Goal: Information Seeking & Learning: Understand process/instructions

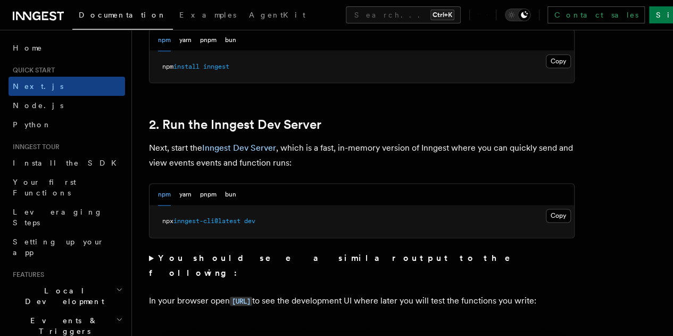
scroll to position [645, 0]
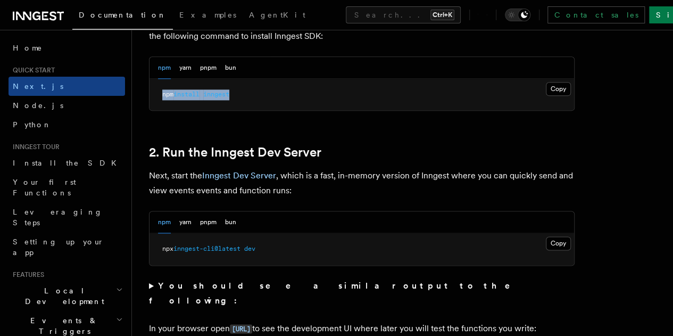
drag, startPoint x: 246, startPoint y: 108, endPoint x: 155, endPoint y: 119, distance: 91.1
click at [155, 111] on pre "npm install inngest" at bounding box center [362, 95] width 425 height 32
copy span "npm install inngest"
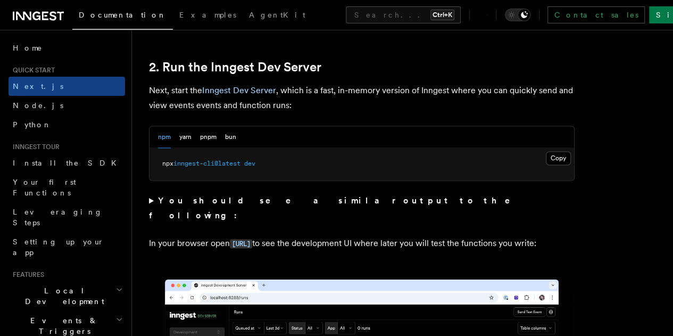
scroll to position [731, 0]
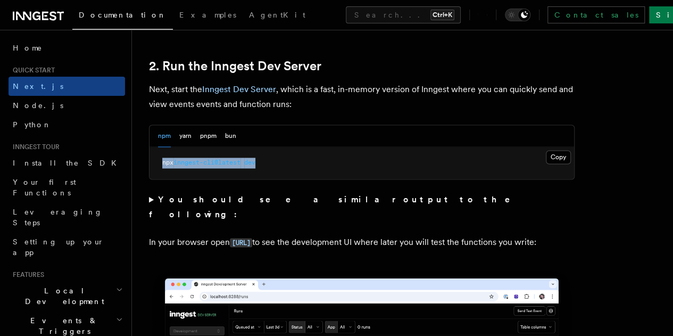
drag, startPoint x: 272, startPoint y: 181, endPoint x: 163, endPoint y: 177, distance: 109.1
click at [163, 177] on pre "npx inngest-cli@latest dev" at bounding box center [362, 163] width 425 height 32
copy span "npx inngest-cli@latest dev"
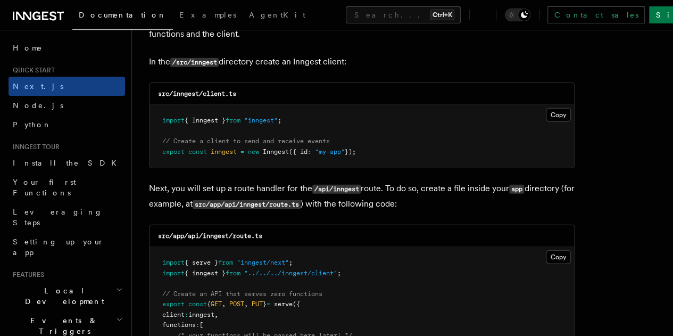
scroll to position [1321, 0]
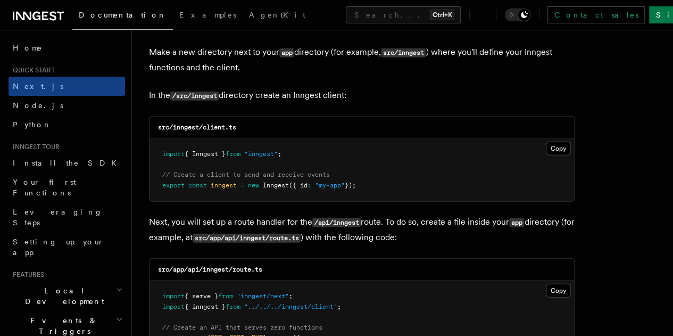
drag, startPoint x: 391, startPoint y: 171, endPoint x: 134, endPoint y: 139, distance: 258.4
copy code "import { Inngest } from "inngest" ; // Create a client to send and receive even…"
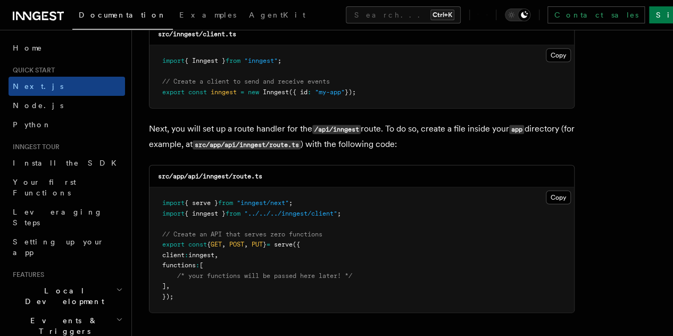
scroll to position [1418, 0]
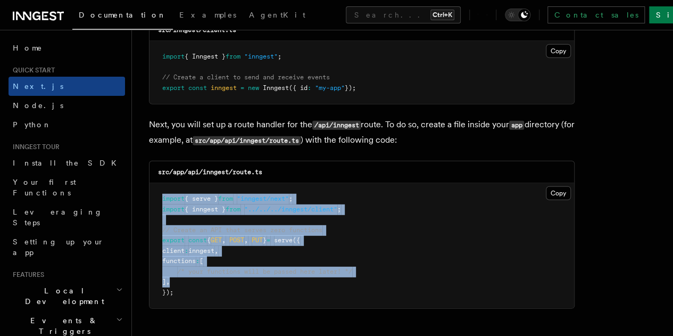
drag, startPoint x: 330, startPoint y: 271, endPoint x: 151, endPoint y: 177, distance: 202.3
click at [151, 183] on pre "import { serve } from "inngest/next" ; import { inngest } from "../../../innges…" at bounding box center [362, 245] width 425 height 125
drag, startPoint x: 179, startPoint y: 285, endPoint x: 162, endPoint y: 182, distance: 104.1
click at [162, 183] on pre "import { serve } from "inngest/next" ; import { inngest } from "../../../innges…" at bounding box center [362, 245] width 425 height 125
copy code "import { serve } from "inngest/next" ; import { inngest } from "../../../innges…"
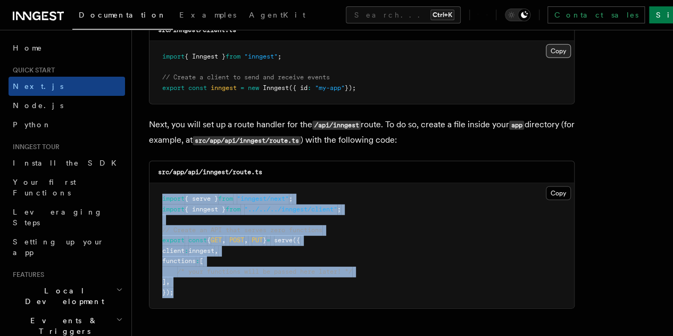
click at [546, 44] on button "Copy Copied" at bounding box center [558, 51] width 25 height 14
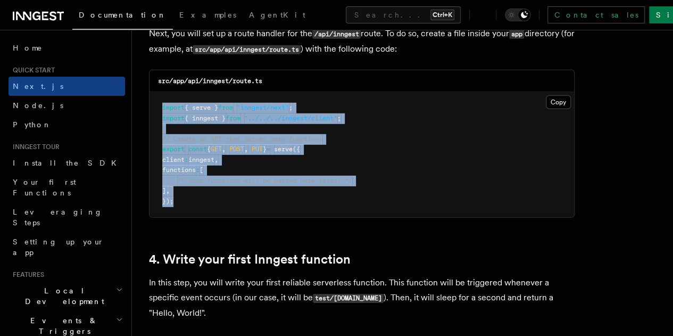
scroll to position [1510, 0]
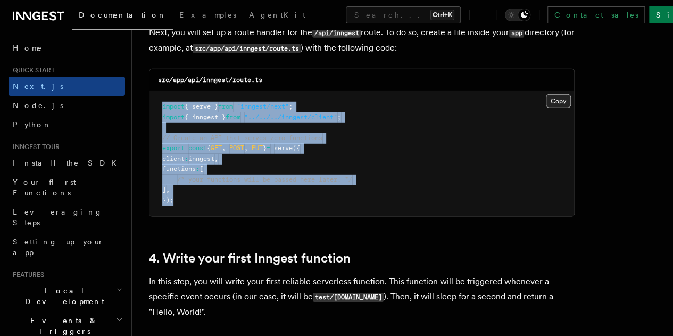
click at [546, 94] on button "Copy Copied" at bounding box center [558, 101] width 25 height 14
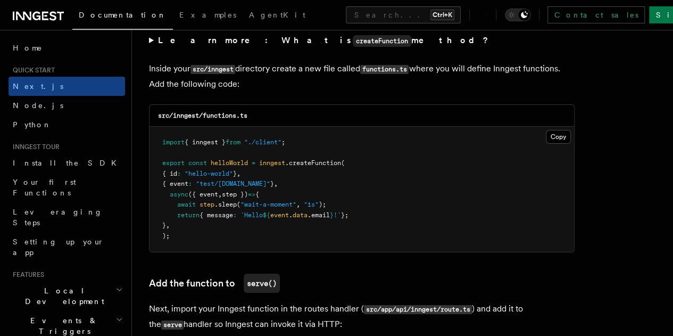
scroll to position [1871, 0]
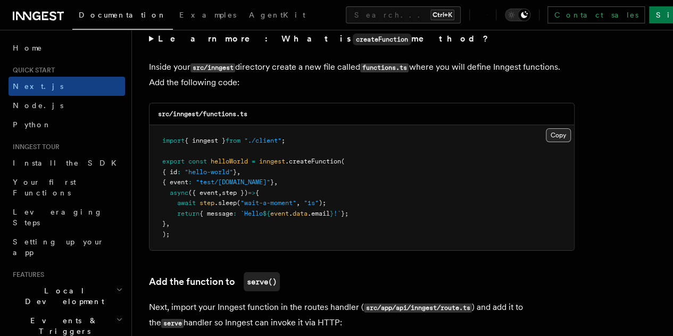
click at [546, 128] on button "Copy Copied" at bounding box center [558, 135] width 25 height 14
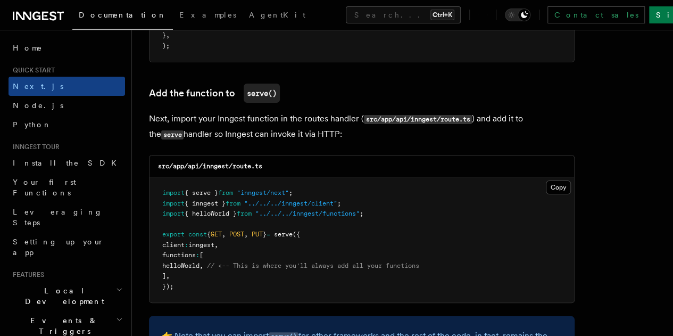
scroll to position [2060, 0]
